Goal: Communication & Community: Ask a question

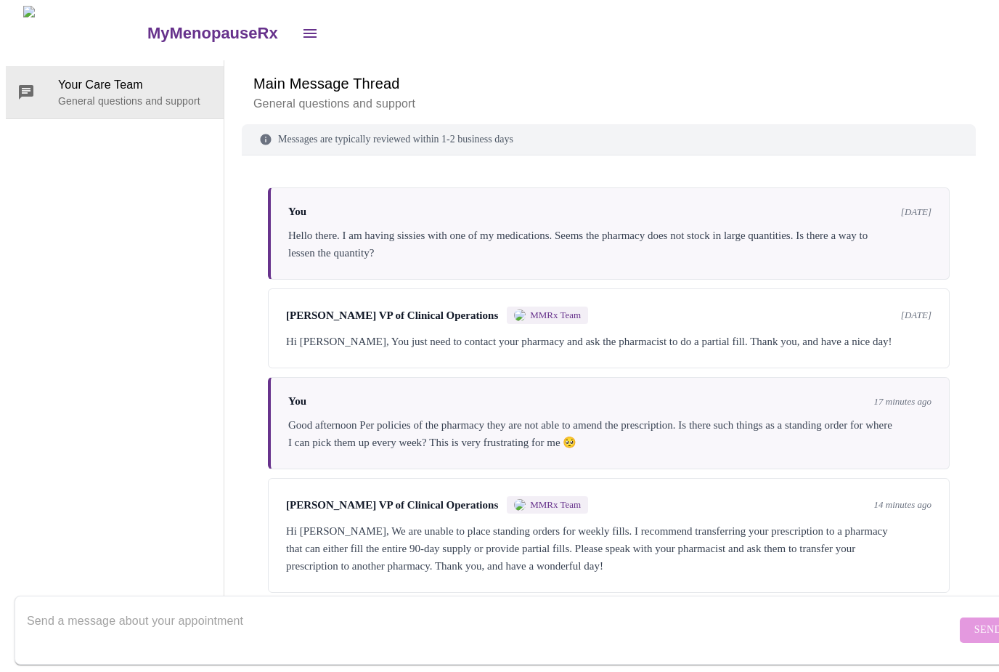
scroll to position [54, 0]
